Goal: Task Accomplishment & Management: Use online tool/utility

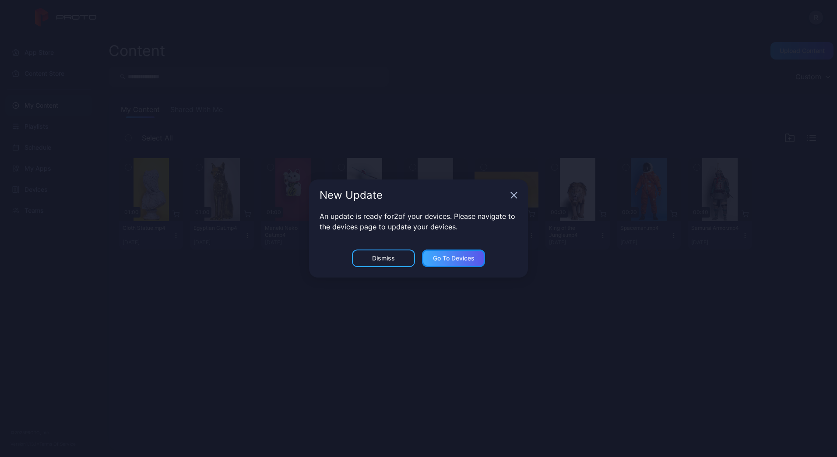
click at [440, 259] on div "Go to devices" at bounding box center [454, 258] width 42 height 7
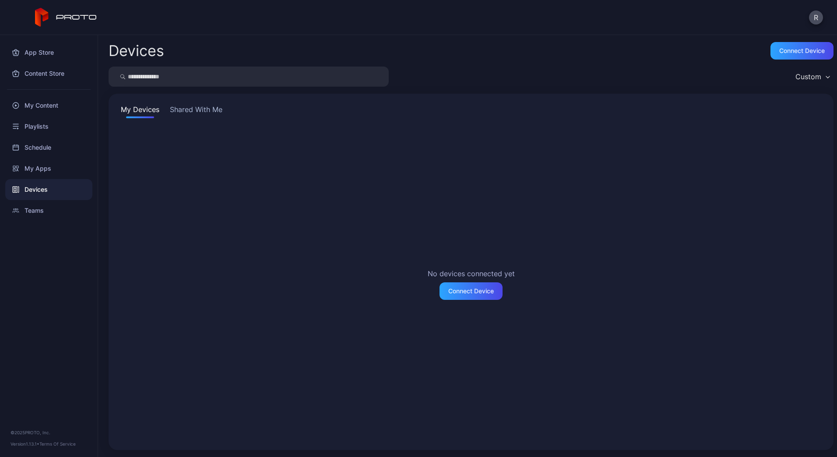
click at [200, 104] on div "My Devices Shared With Me No devices connected yet Connect Device" at bounding box center [471, 272] width 725 height 356
click at [200, 106] on button "Shared With Me" at bounding box center [196, 111] width 56 height 14
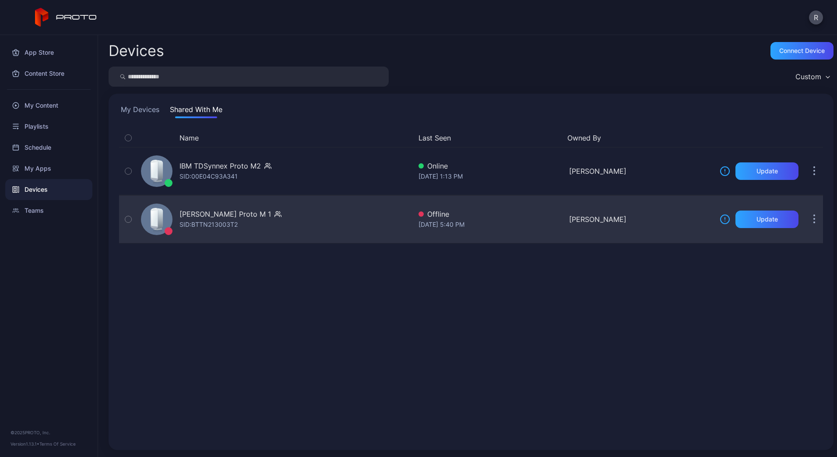
click at [812, 219] on button "button" at bounding box center [814, 219] width 18 height 18
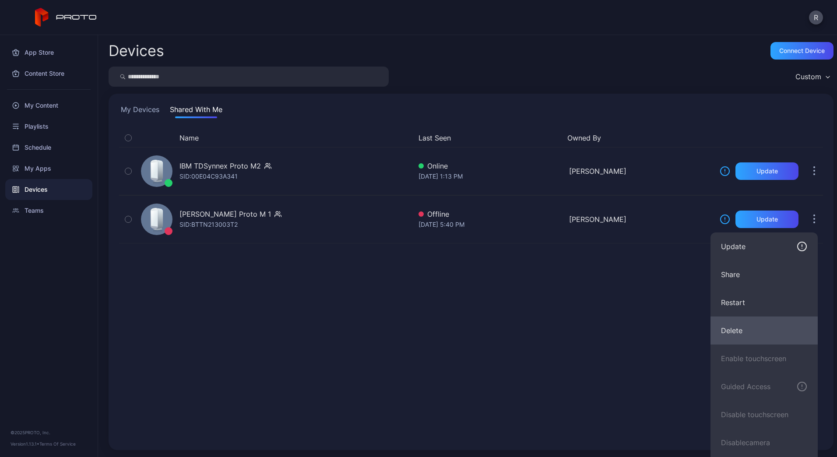
click at [763, 330] on button "Delete" at bounding box center [763, 330] width 107 height 28
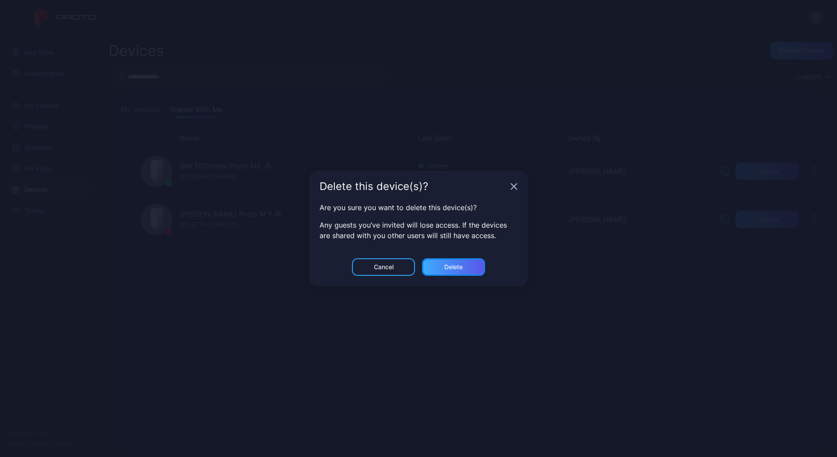
click at [470, 266] on div "Delete" at bounding box center [453, 267] width 63 height 18
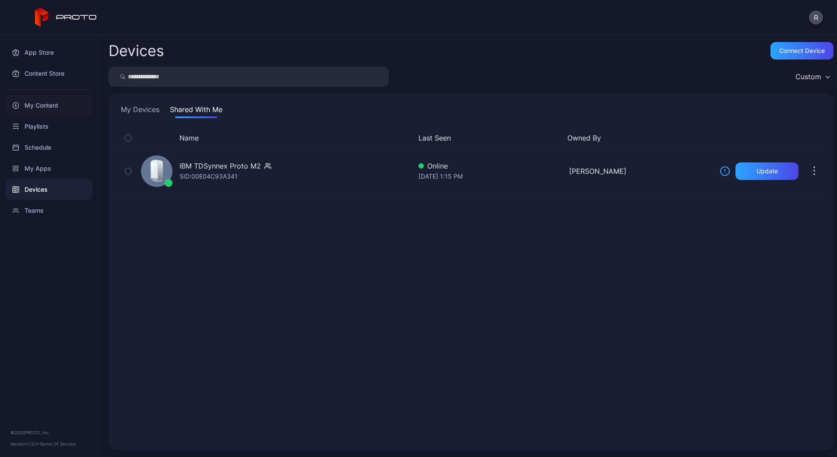
click at [46, 108] on div "My Content" at bounding box center [48, 105] width 87 height 21
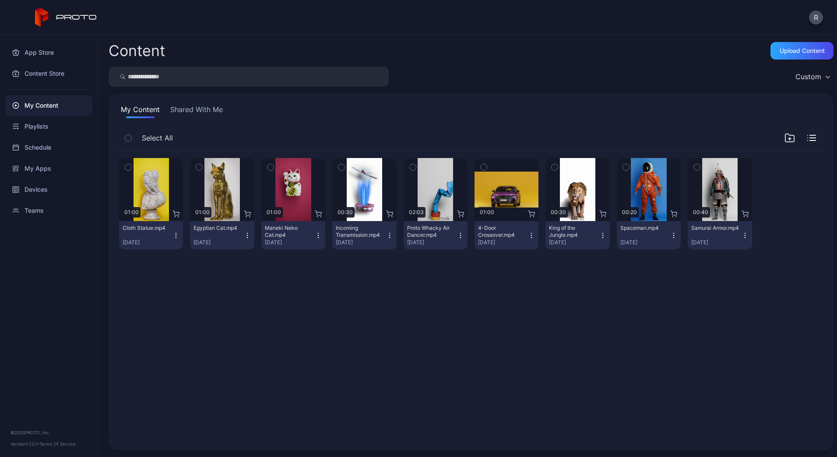
click at [189, 115] on button "Shared With Me" at bounding box center [196, 111] width 56 height 14
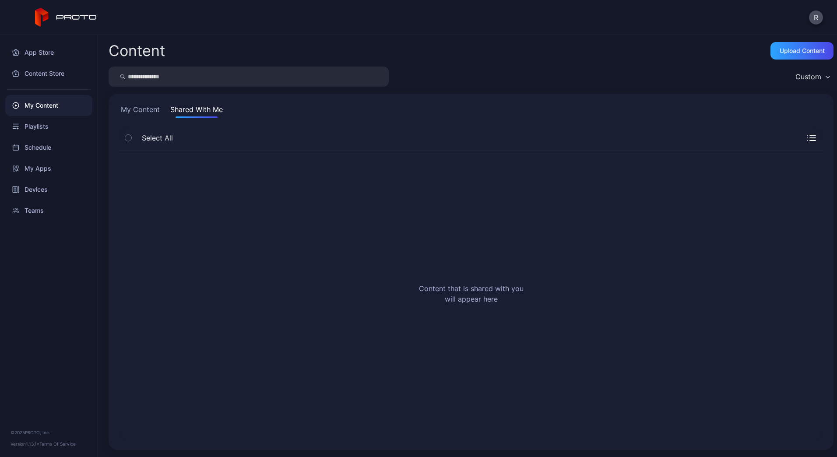
click at [128, 114] on button "My Content" at bounding box center [140, 111] width 42 height 14
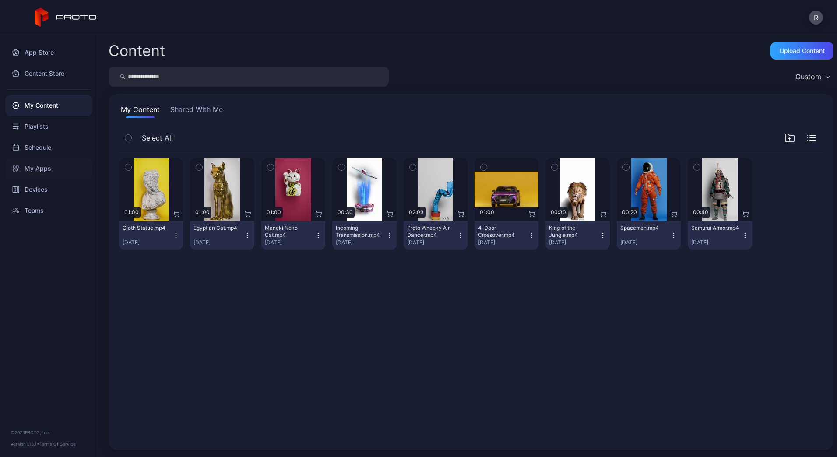
click at [47, 161] on div "My Apps" at bounding box center [48, 168] width 87 height 21
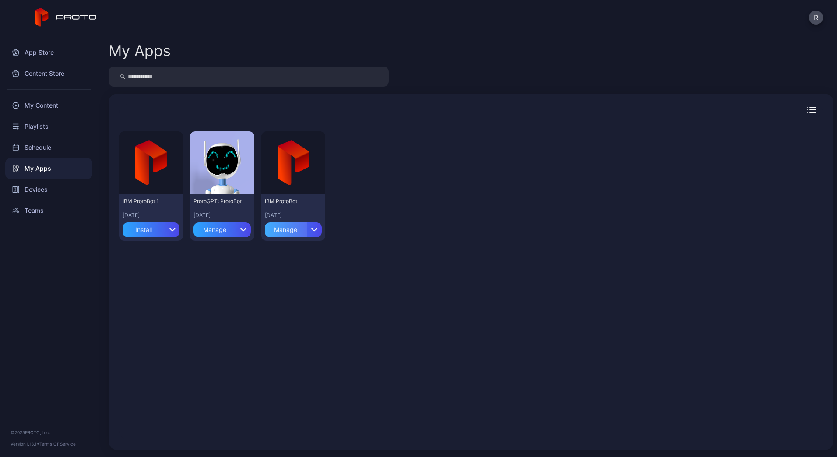
click at [292, 233] on div "Manage" at bounding box center [286, 229] width 42 height 15
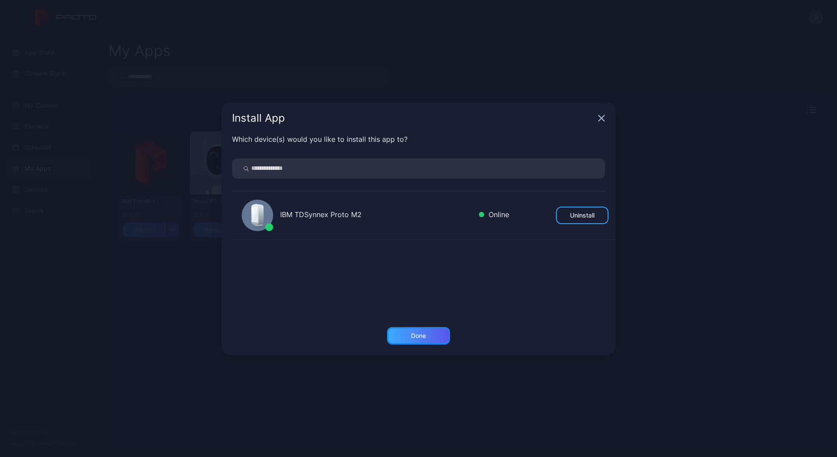
click at [416, 331] on div "Done" at bounding box center [418, 336] width 63 height 18
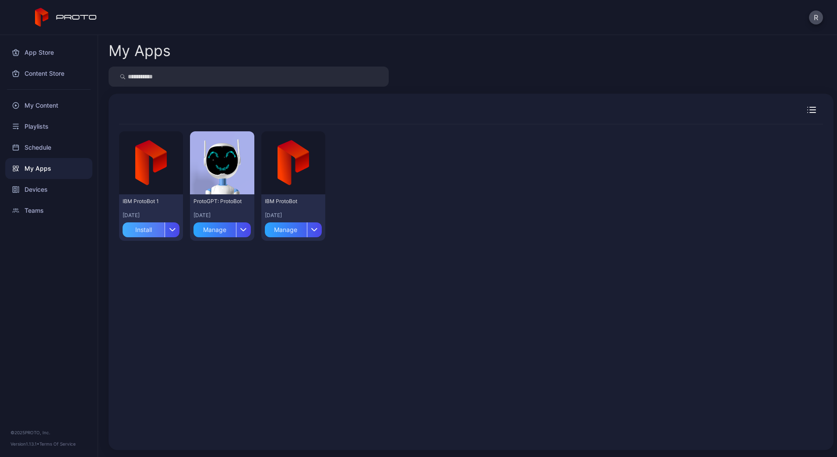
click at [147, 233] on div "Install" at bounding box center [144, 229] width 42 height 15
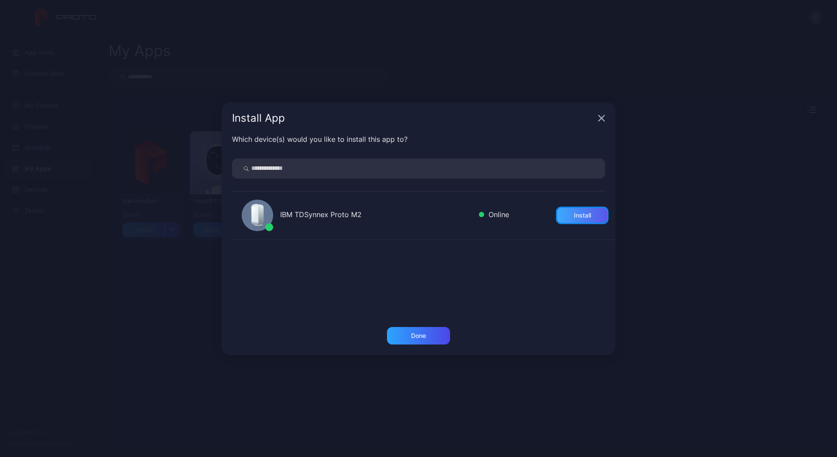
click at [574, 216] on div "Install" at bounding box center [582, 215] width 17 height 7
click at [413, 334] on div "Done" at bounding box center [418, 335] width 15 height 7
